Goal: Find specific page/section: Find specific page/section

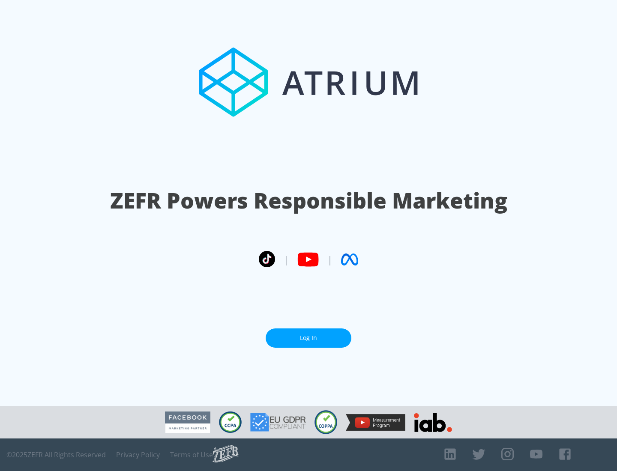
click at [308, 338] on link "Log In" at bounding box center [309, 338] width 86 height 19
